Goal: Information Seeking & Learning: Understand process/instructions

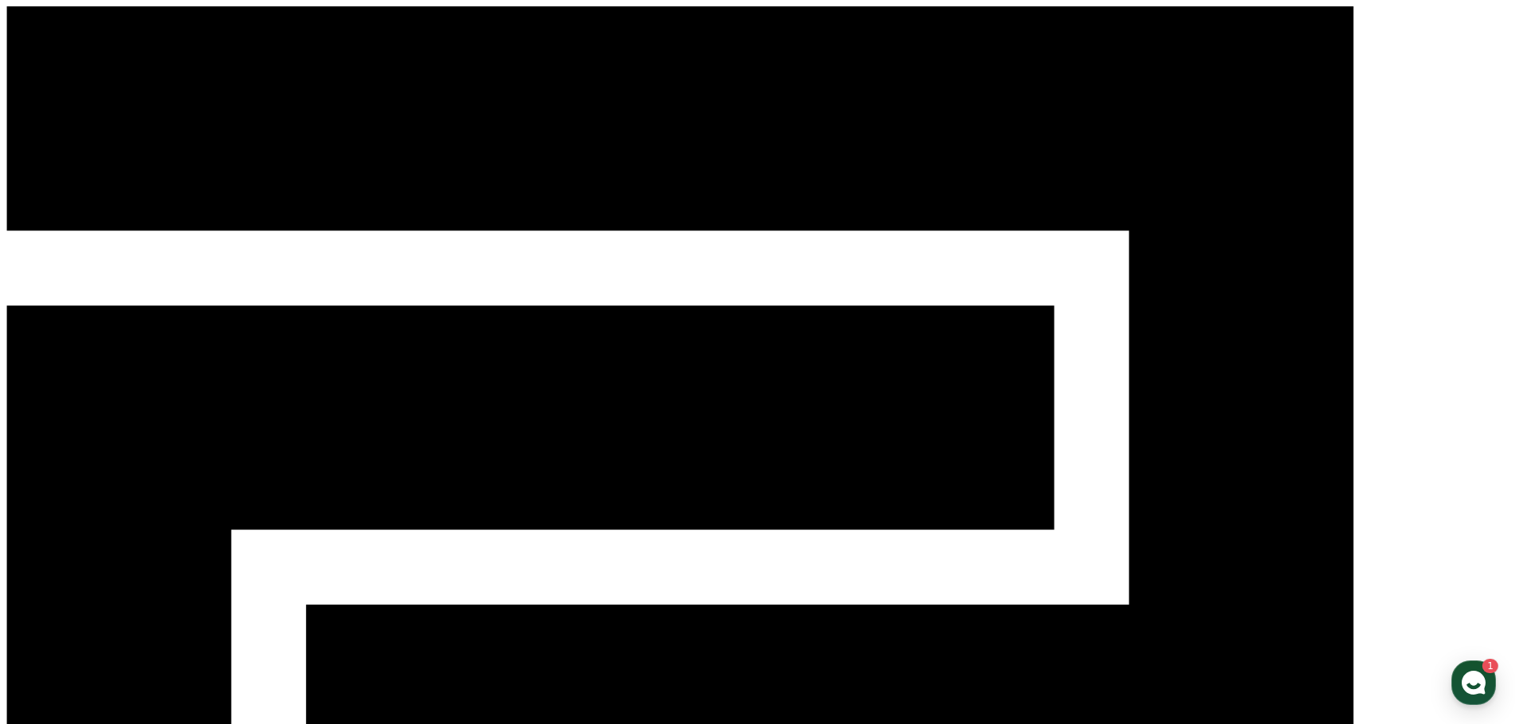
select select "**********"
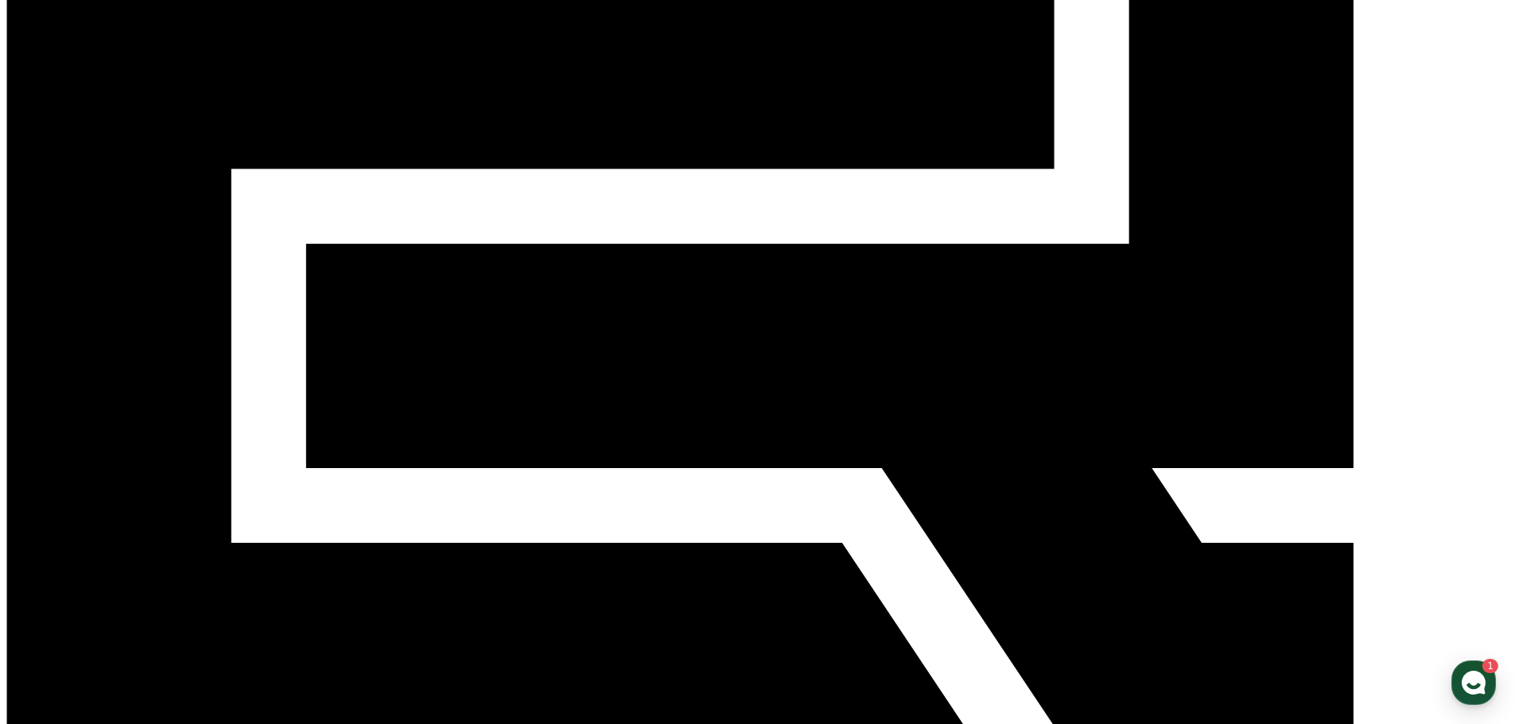
scroll to position [239, 0]
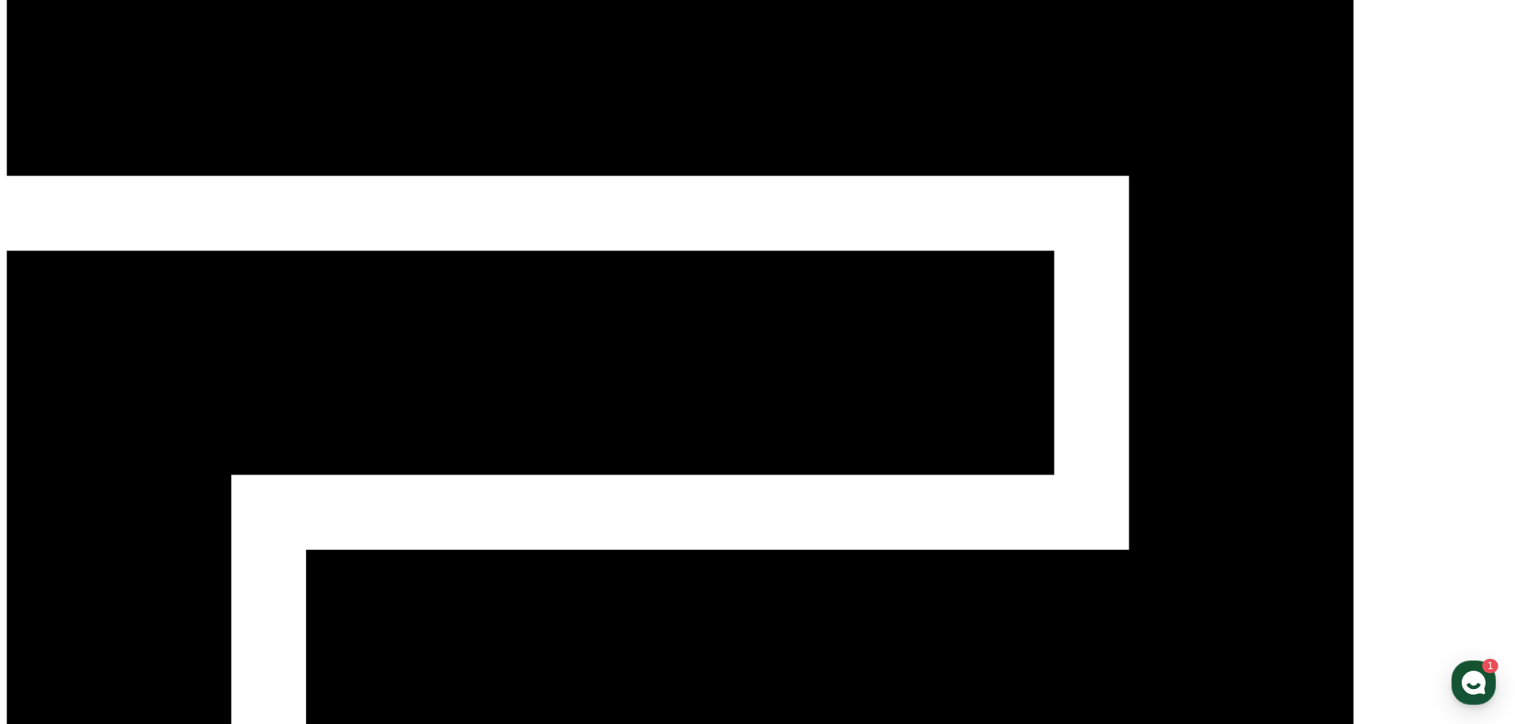
scroll to position [80, 0]
